Goal: Task Accomplishment & Management: Complete application form

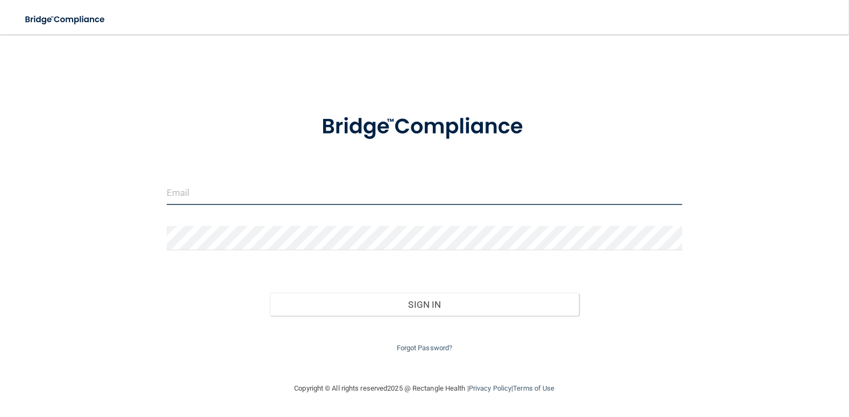
click at [264, 196] on input "email" at bounding box center [425, 193] width 516 height 24
type input "[EMAIL_ADDRESS][DOMAIN_NAME]"
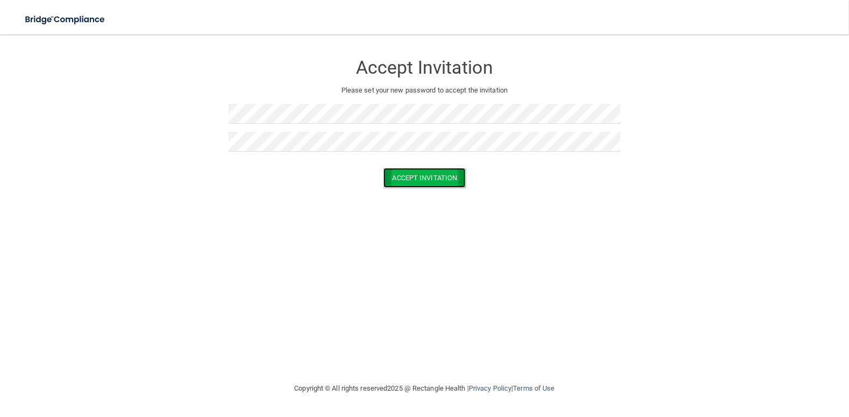
click at [435, 173] on button "Accept Invitation" at bounding box center [424, 178] width 83 height 20
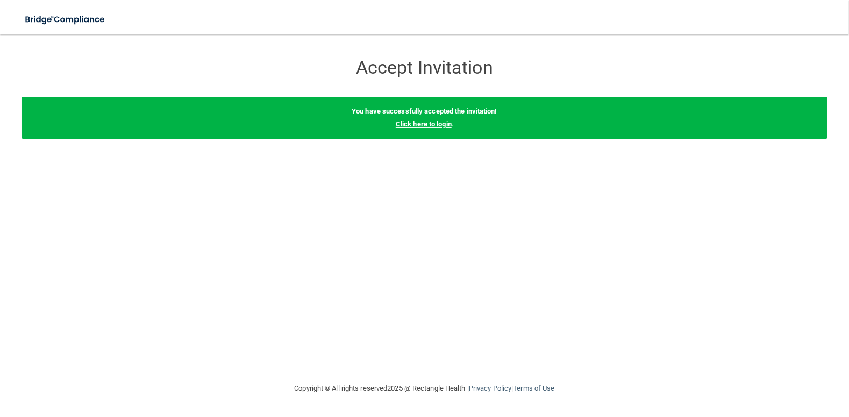
click at [427, 128] on link "Click here to login" at bounding box center [424, 124] width 56 height 8
